Goal: Task Accomplishment & Management: Use online tool/utility

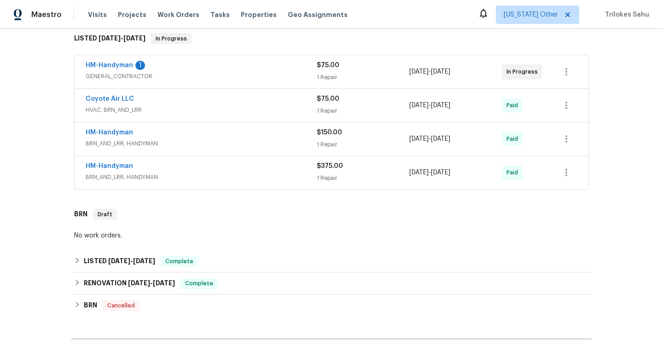
scroll to position [144, 0]
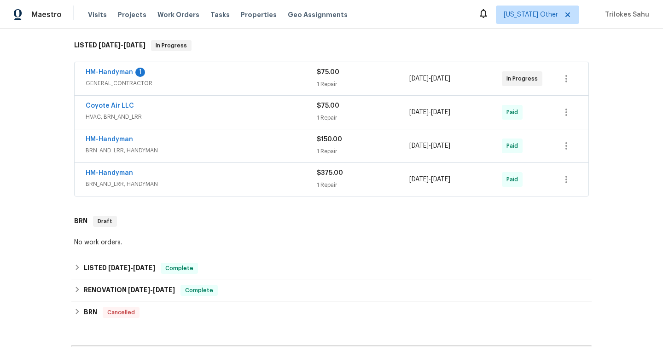
click at [115, 183] on span "BRN_AND_LRR, HANDYMAN" at bounding box center [201, 183] width 231 height 9
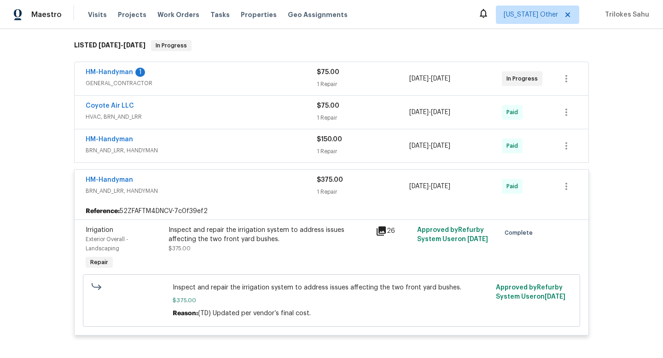
click at [106, 153] on span "BRN_AND_LRR, HANDYMAN" at bounding box center [201, 150] width 231 height 9
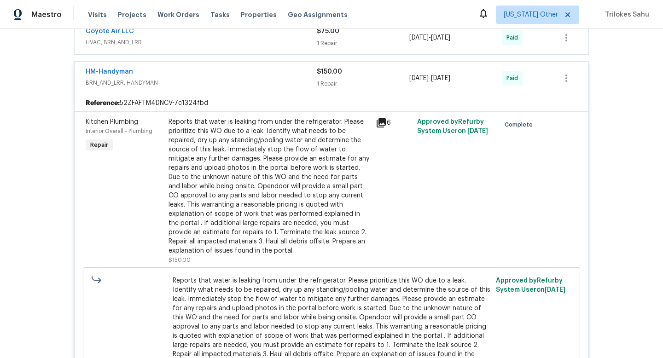
scroll to position [167, 0]
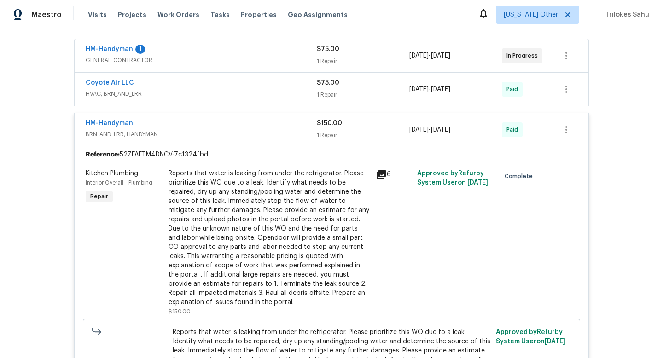
click at [118, 98] on span "HVAC, BRN_AND_LRR" at bounding box center [201, 93] width 231 height 9
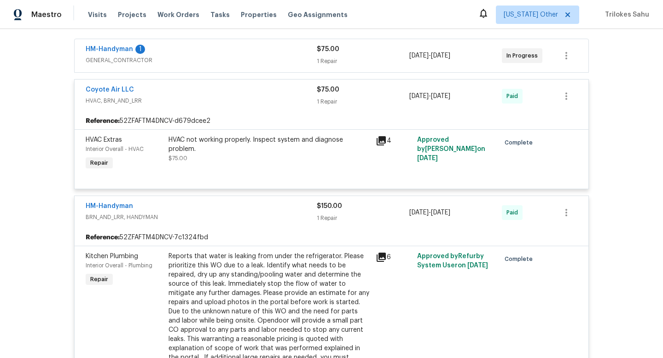
click at [122, 64] on span "GENERAL_CONTRACTOR" at bounding box center [201, 60] width 231 height 9
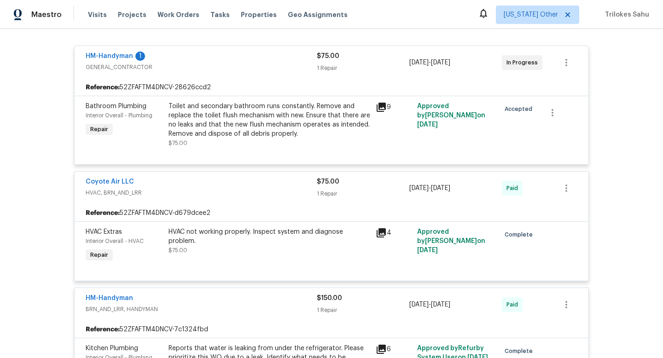
click at [149, 70] on span "GENERAL_CONTRACTOR" at bounding box center [201, 67] width 231 height 9
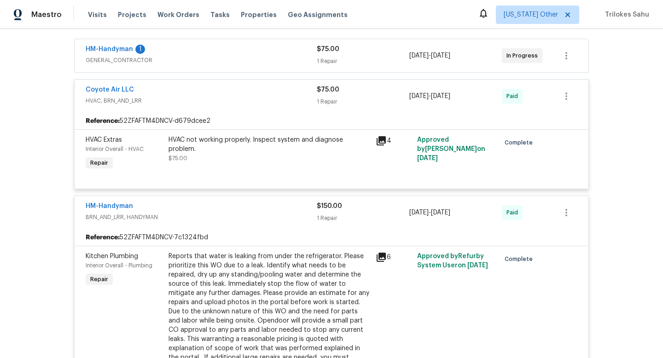
click at [138, 104] on span "HVAC, BRN_AND_LRR" at bounding box center [201, 100] width 231 height 9
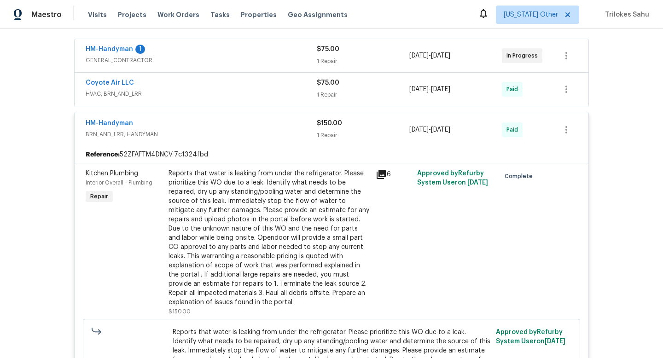
click at [137, 132] on span "BRN_AND_LRR, HANDYMAN" at bounding box center [201, 134] width 231 height 9
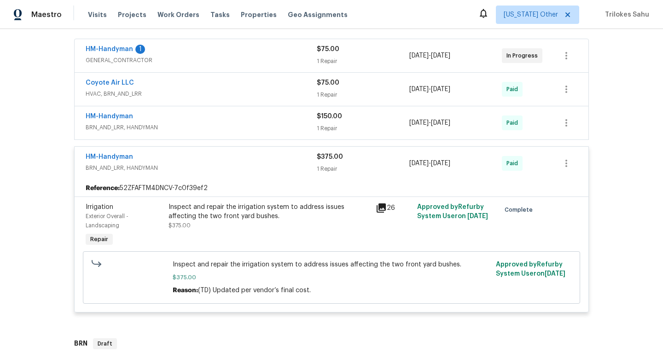
click at [136, 168] on span "BRN_AND_LRR, HANDYMAN" at bounding box center [201, 167] width 231 height 9
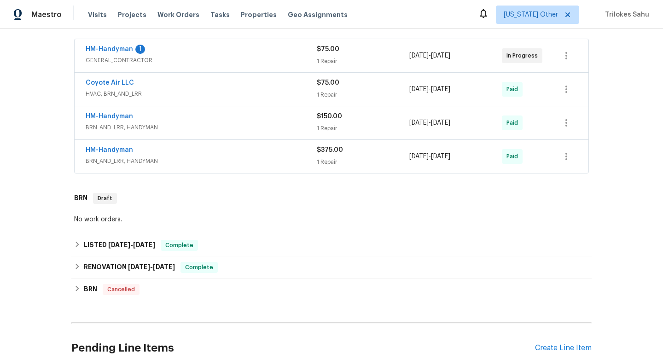
click at [131, 62] on span "GENERAL_CONTRACTOR" at bounding box center [201, 60] width 231 height 9
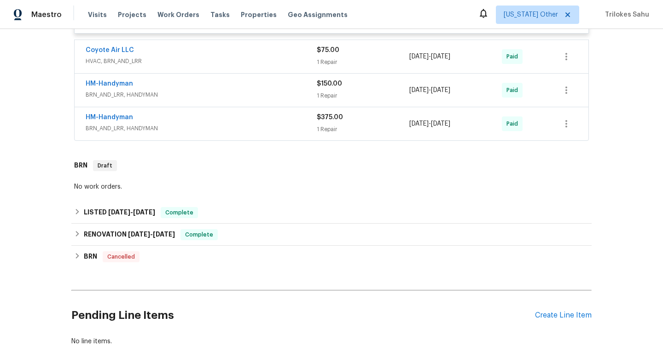
scroll to position [348, 0]
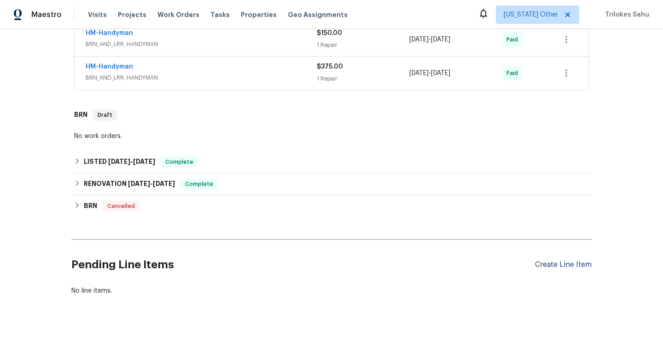
click at [542, 266] on div "Create Line Item" at bounding box center [563, 264] width 57 height 9
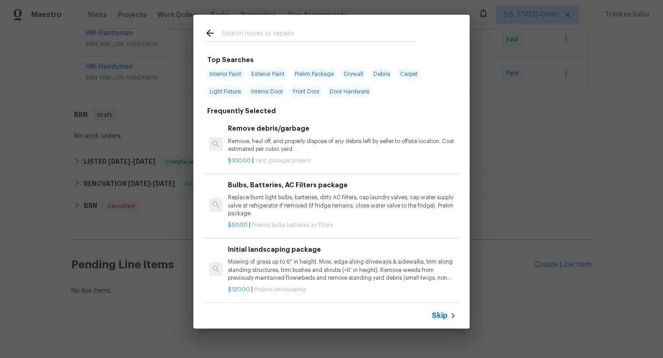
click at [438, 317] on span "Skip" at bounding box center [440, 315] width 16 height 9
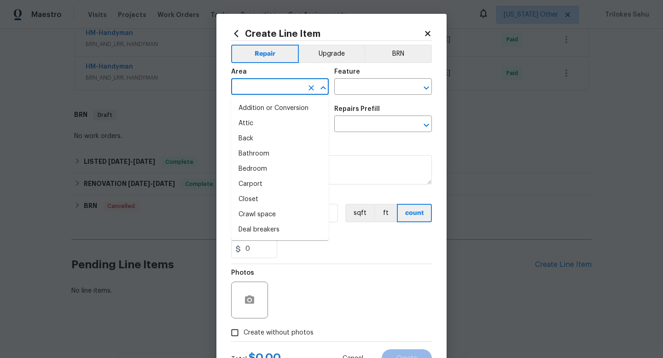
click at [252, 91] on input "text" at bounding box center [267, 88] width 72 height 14
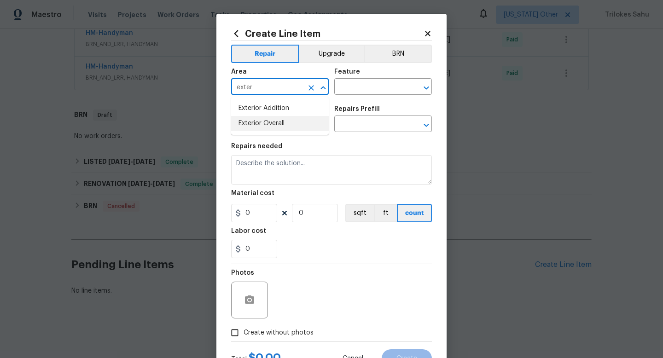
click at [250, 118] on li "Exterior Overall" at bounding box center [280, 123] width 98 height 15
type input "Exterior Overall"
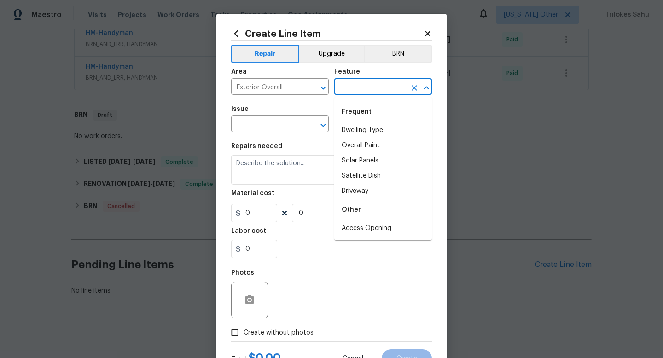
click at [362, 86] on input "text" at bounding box center [370, 88] width 72 height 14
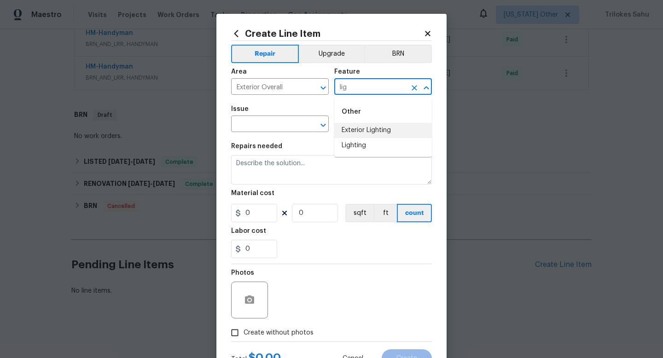
click at [355, 125] on li "Exterior Lighting" at bounding box center [383, 130] width 98 height 15
type input "Exterior Lighting"
click at [299, 121] on input "text" at bounding box center [267, 125] width 72 height 14
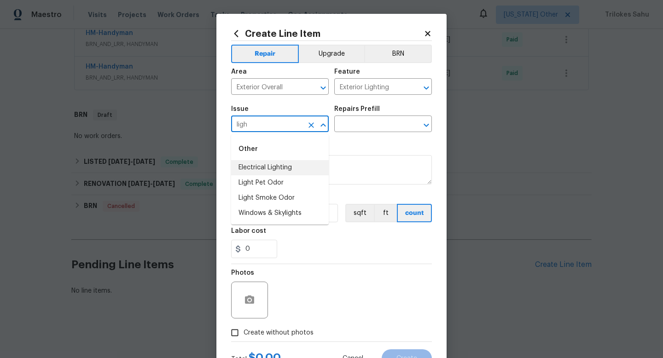
click at [272, 171] on li "Electrical Lighting" at bounding box center [280, 167] width 98 height 15
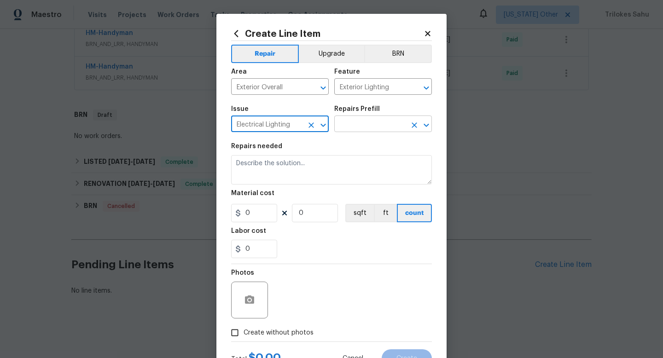
type input "Electrical Lighting"
click at [347, 125] on input "text" at bounding box center [370, 125] width 72 height 14
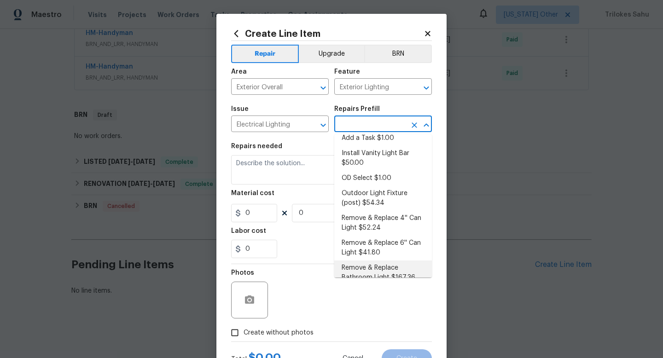
scroll to position [0, 0]
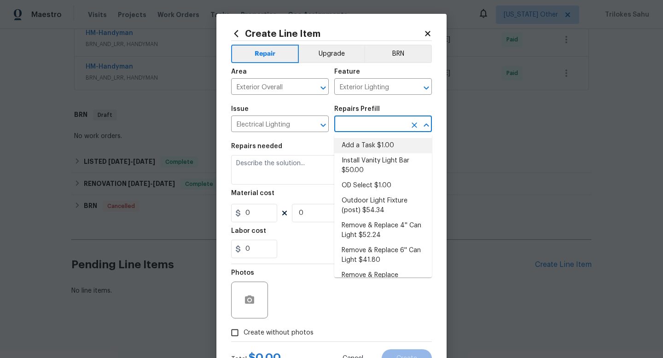
click at [364, 145] on li "Add a Task $1.00" at bounding box center [383, 145] width 98 height 15
type input "Add a Task $1.00"
type textarea "HPM to detail"
type input "1"
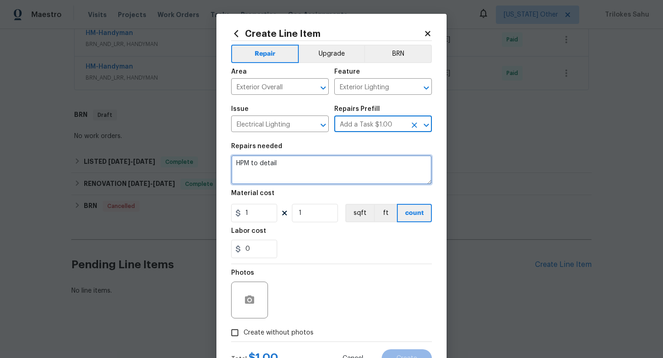
click at [338, 168] on textarea "HPM to detail" at bounding box center [331, 169] width 201 height 29
drag, startPoint x: 326, startPoint y: 168, endPoint x: 216, endPoint y: 163, distance: 110.1
click at [216, 163] on div "Create Line Item Repair Upgrade BRN Area Exterior Overall ​ Feature Exterior Li…" at bounding box center [331, 179] width 663 height 358
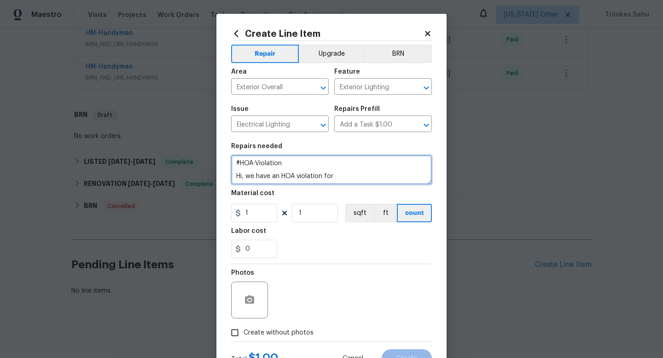
paste textarea "Coach Lights shall operate automatically so as to remain on from dusk to dawn"
paste textarea "Check the coach lights at the property. Repair or replace any broken lights or …"
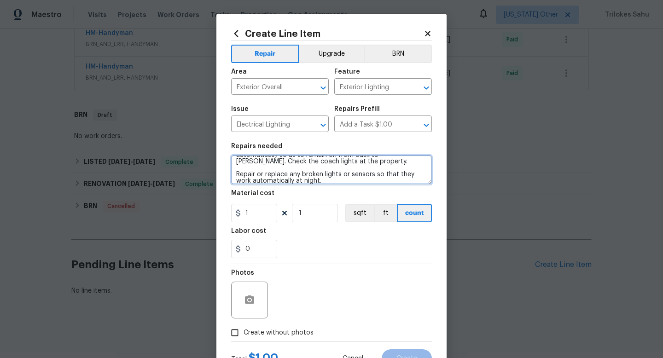
scroll to position [20, 0]
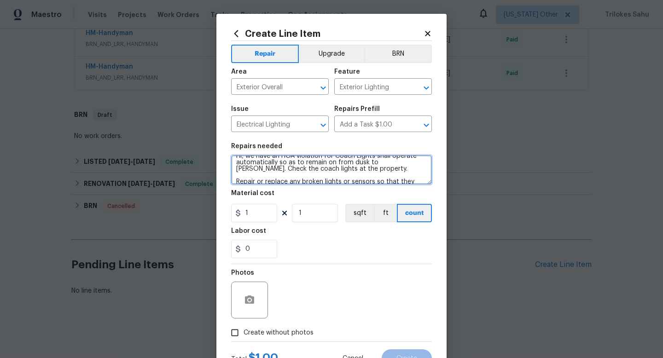
click at [363, 176] on textarea "#HOA-Violation Hi, we have an HOA violation for Coach Lights shall operate auto…" at bounding box center [331, 169] width 201 height 29
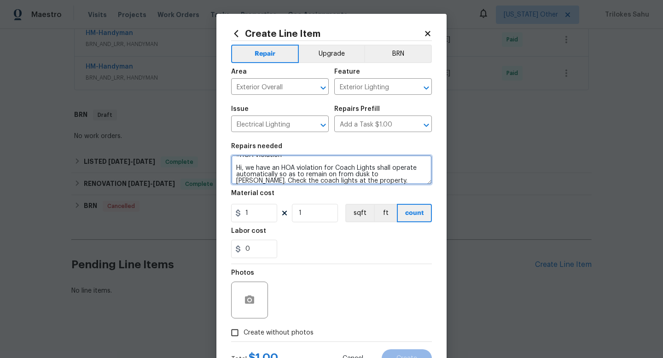
scroll to position [19, 0]
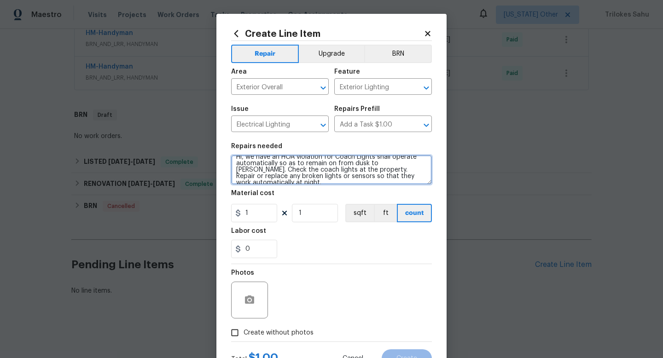
click at [416, 176] on textarea "#HOA-Violation Hi, we have an HOA violation for Coach Lights shall operate auto…" at bounding box center [331, 169] width 201 height 29
type textarea "#HOA-Violation Hi, we have an HOA violation for Coach Lights shall operate auto…"
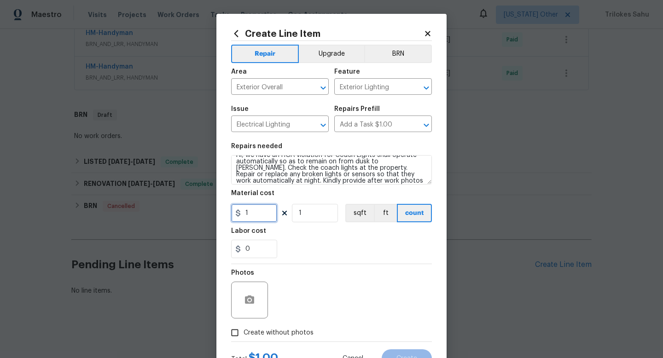
click at [262, 215] on input "1" at bounding box center [254, 213] width 46 height 18
type input "75"
click at [301, 292] on div "Photos" at bounding box center [331, 294] width 201 height 60
click at [242, 332] on input "Create without photos" at bounding box center [234, 332] width 17 height 17
checkbox input "true"
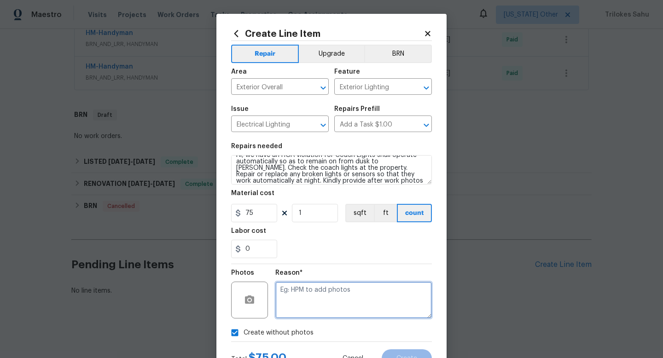
click at [286, 315] on textarea at bounding box center [353, 300] width 156 height 37
type textarea "NA"
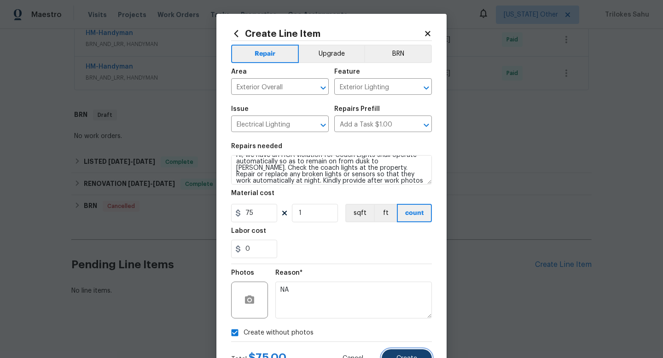
click at [403, 355] on button "Create" at bounding box center [407, 358] width 50 height 18
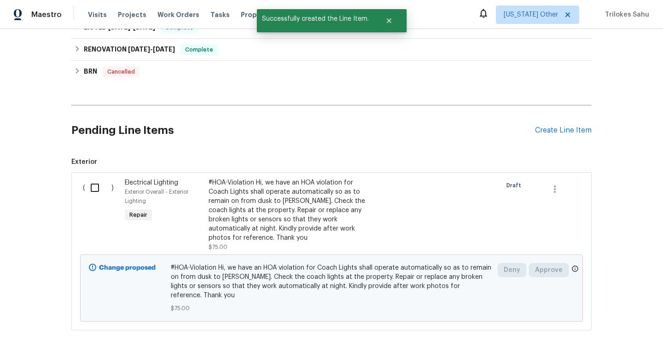
scroll to position [509, 0]
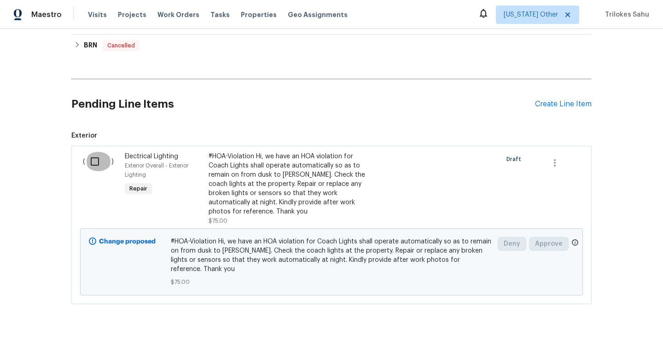
click at [96, 161] on input "checkbox" at bounding box center [98, 161] width 26 height 19
checkbox input "true"
click at [615, 341] on button "Create Work Order" at bounding box center [610, 335] width 76 height 17
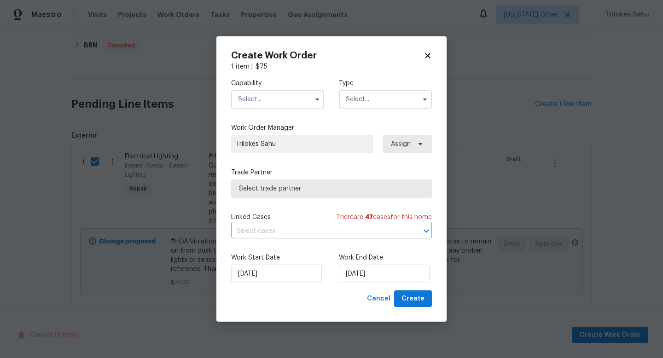
click at [297, 102] on input "text" at bounding box center [277, 99] width 93 height 18
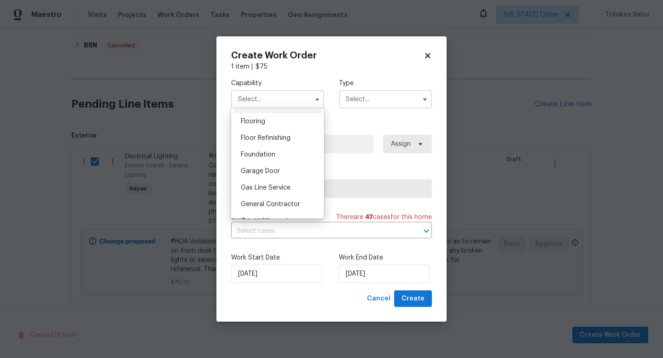
scroll to position [361, 0]
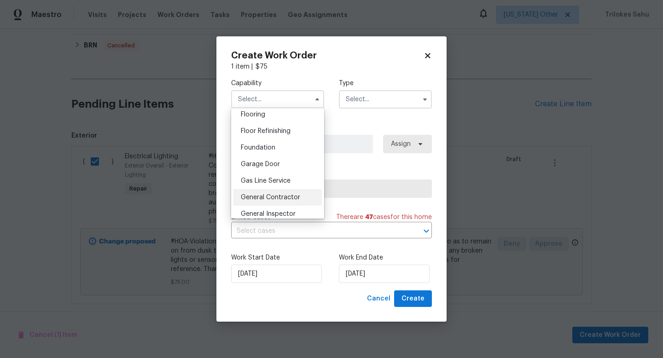
click at [278, 195] on span "General Contractor" at bounding box center [270, 197] width 59 height 6
type input "General Contractor"
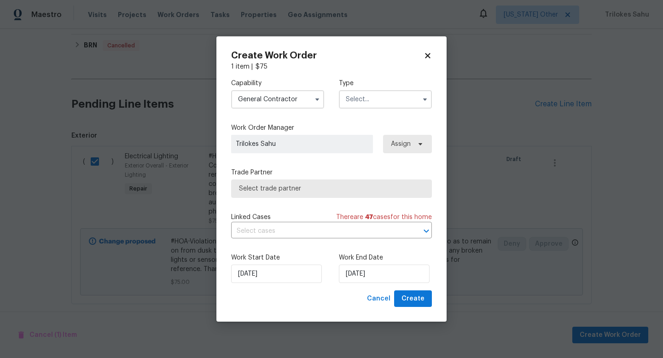
click at [359, 102] on input "text" at bounding box center [385, 99] width 93 height 18
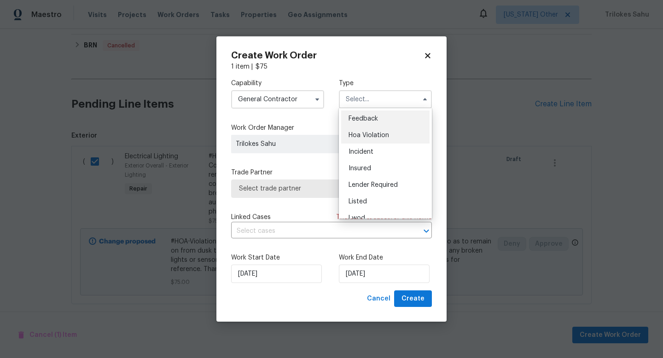
click at [356, 130] on div "Hoa Violation" at bounding box center [385, 135] width 88 height 17
type input "Hoa Violation"
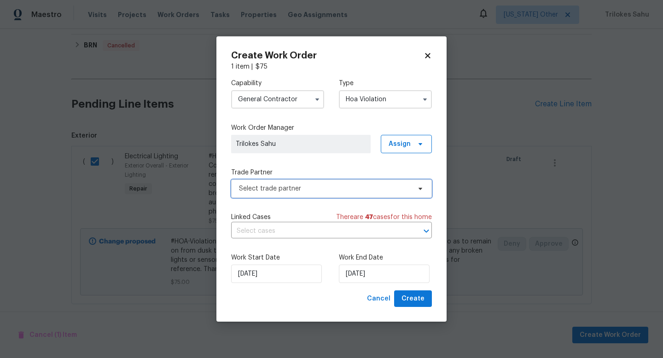
click at [307, 192] on span "Select trade partner" at bounding box center [325, 188] width 172 height 9
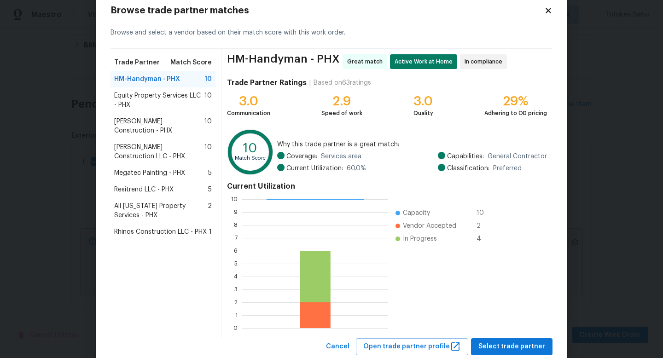
scroll to position [48, 0]
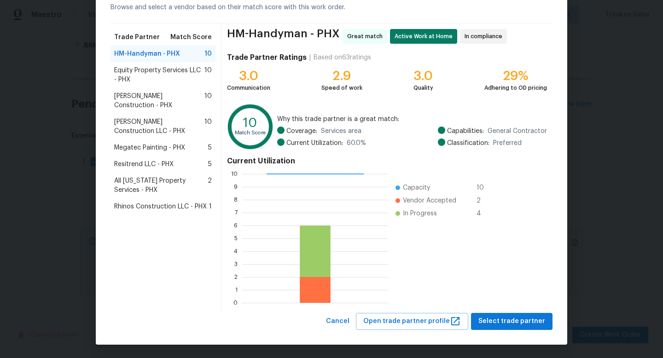
click at [183, 74] on span "Equity Property Services LLC - PHX" at bounding box center [159, 75] width 90 height 18
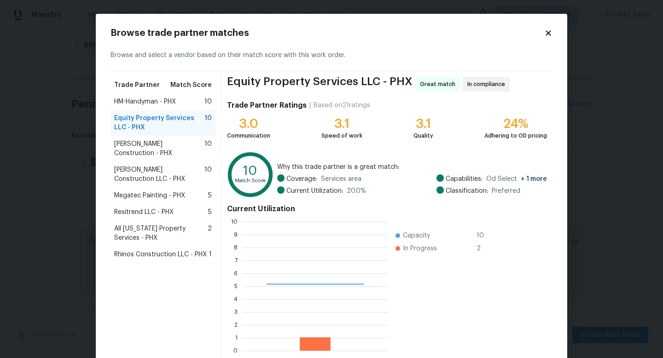
scroll to position [129, 146]
click at [153, 104] on span "HM-Handyman - PHX" at bounding box center [145, 101] width 62 height 9
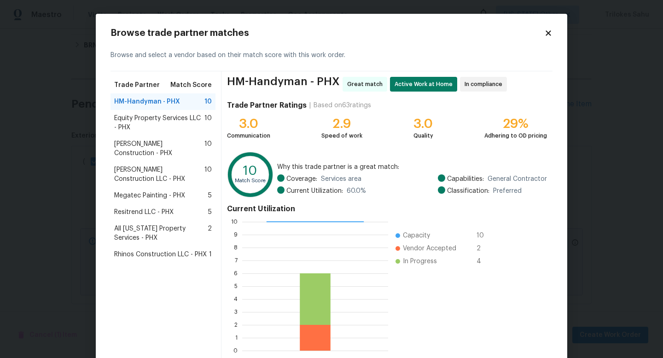
click at [159, 142] on span "Strasser Construction - PHX" at bounding box center [159, 148] width 90 height 18
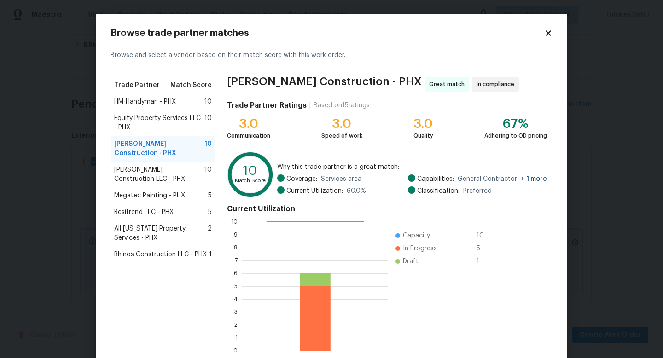
click at [160, 165] on span "Sepulveda Construction LLC - PHX" at bounding box center [159, 174] width 90 height 18
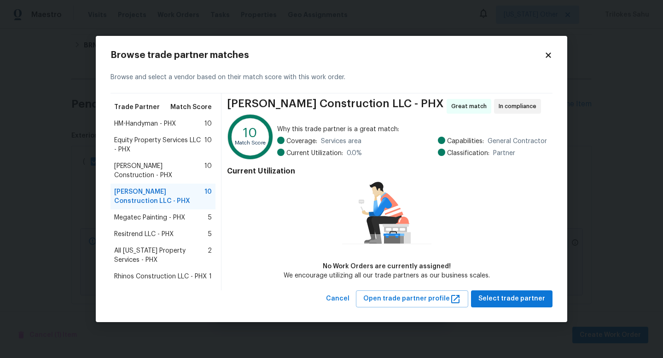
click at [165, 128] on span "HM-Handyman - PHX" at bounding box center [145, 123] width 62 height 9
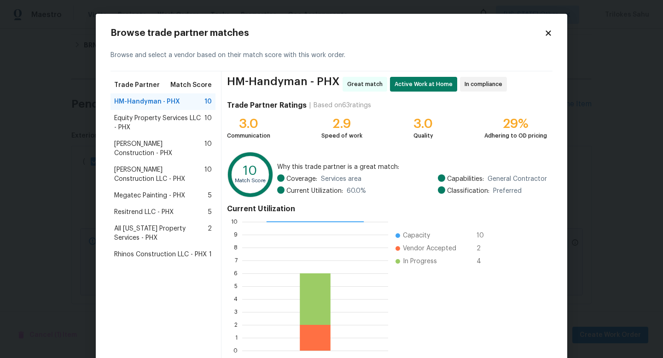
scroll to position [48, 0]
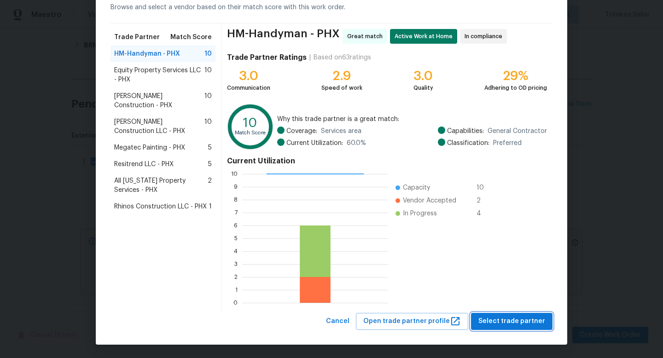
click at [486, 323] on span "Select trade partner" at bounding box center [511, 322] width 67 height 12
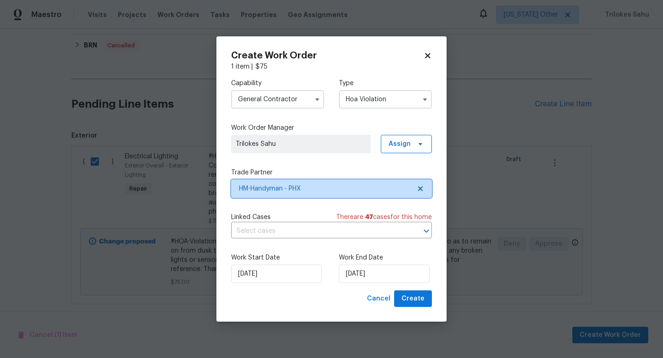
scroll to position [0, 0]
click at [326, 234] on input "text" at bounding box center [318, 231] width 175 height 14
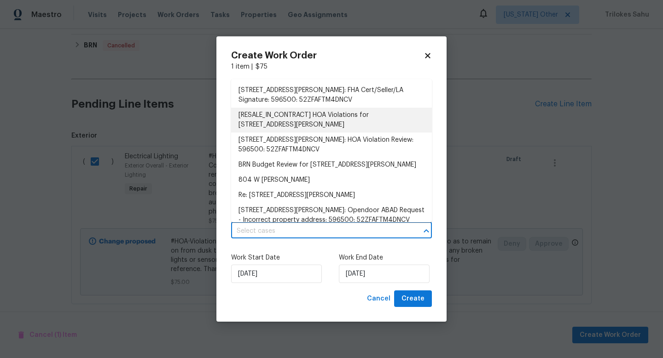
click at [326, 118] on li "[RESALE_IN_CONTRACT] HOA Violations for 804 W Dana Dr, San Tan Valley, AZ 85143" at bounding box center [331, 120] width 201 height 25
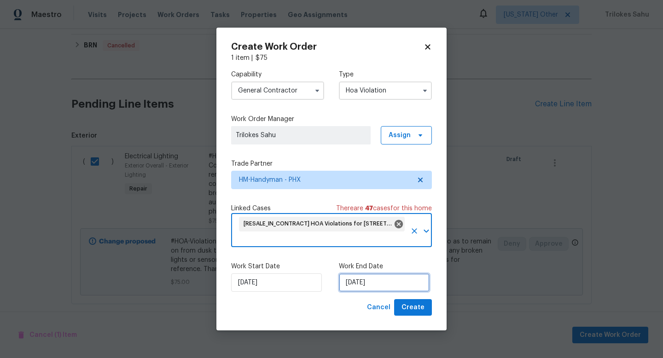
click at [392, 288] on input "07/10/2025" at bounding box center [384, 282] width 91 height 18
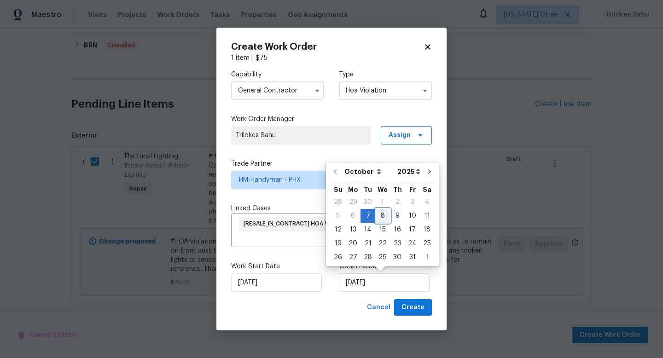
click at [386, 218] on div "8" at bounding box center [382, 215] width 15 height 13
type input "08/10/2025"
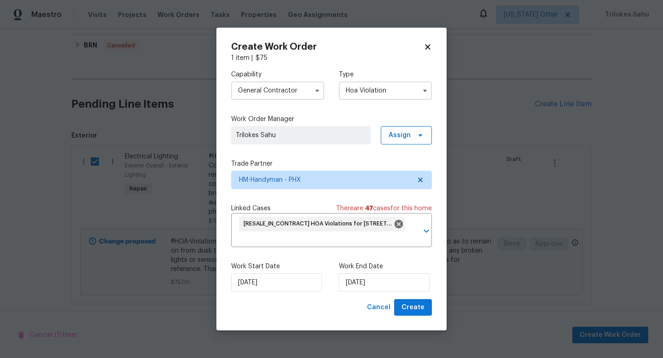
click at [405, 299] on div "Work Start Date 07/10/2025 Work End Date 08/10/2025" at bounding box center [331, 277] width 201 height 45
click at [405, 305] on span "Create" at bounding box center [412, 308] width 23 height 12
checkbox input "false"
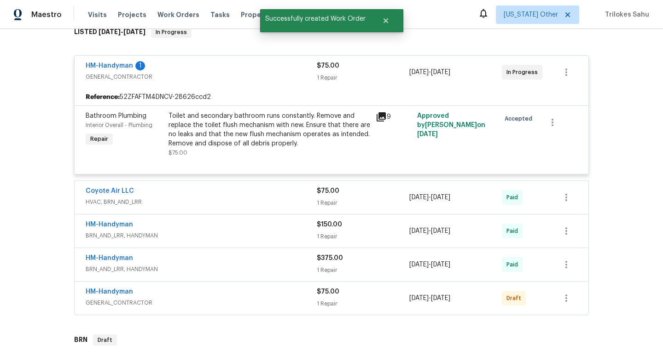
scroll to position [197, 0]
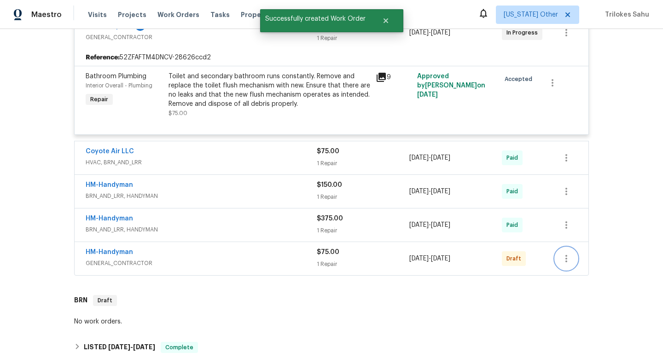
click at [566, 261] on icon "button" at bounding box center [566, 258] width 2 height 7
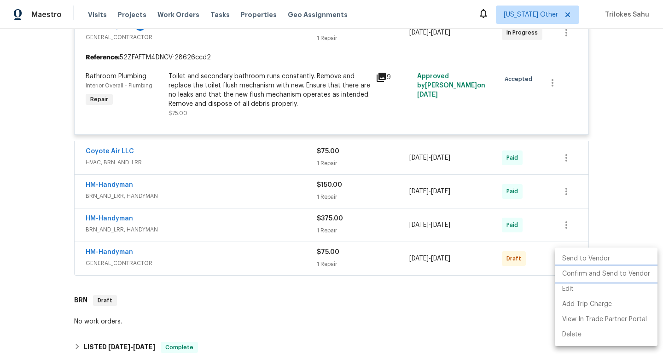
click at [571, 276] on li "Confirm and Send to Vendor" at bounding box center [606, 273] width 103 height 15
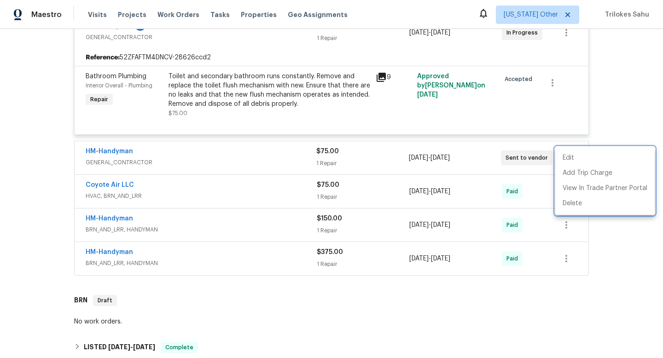
click at [364, 139] on div at bounding box center [331, 179] width 663 height 358
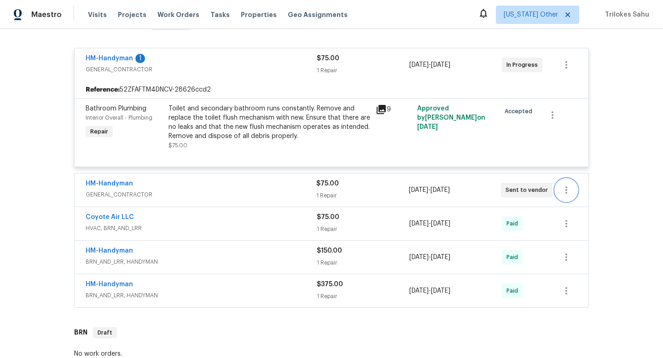
scroll to position [166, 0]
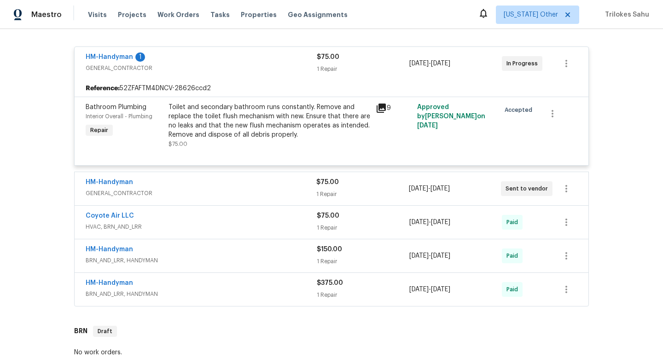
click at [139, 184] on div "HM-Handyman" at bounding box center [201, 183] width 231 height 11
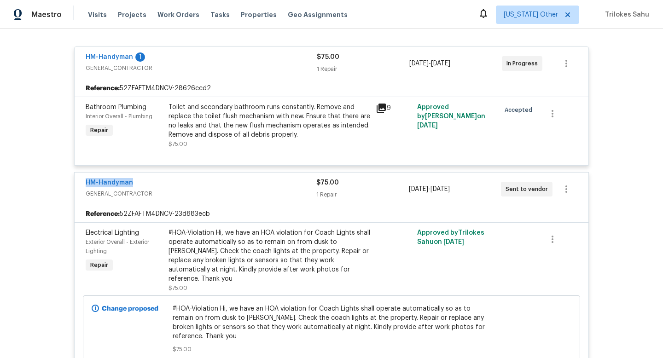
drag, startPoint x: 148, startPoint y: 184, endPoint x: 83, endPoint y: 184, distance: 64.4
click at [83, 184] on div "HM-Handyman GENERAL_CONTRACTOR $75.00 1 Repair 10/7/2025 - 10/8/2025 Sent to ve…" at bounding box center [332, 189] width 514 height 33
copy link "HM-Handyman"
